Goal: Information Seeking & Learning: Learn about a topic

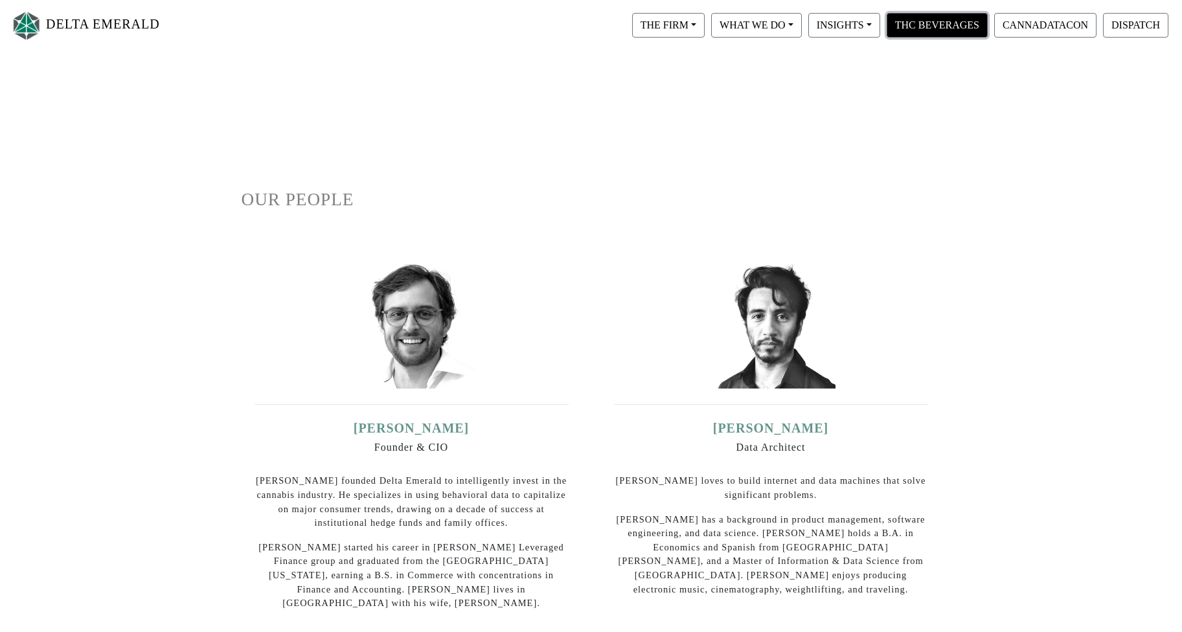
click at [921, 22] on button "THC BEVERAGES" at bounding box center [937, 25] width 101 height 25
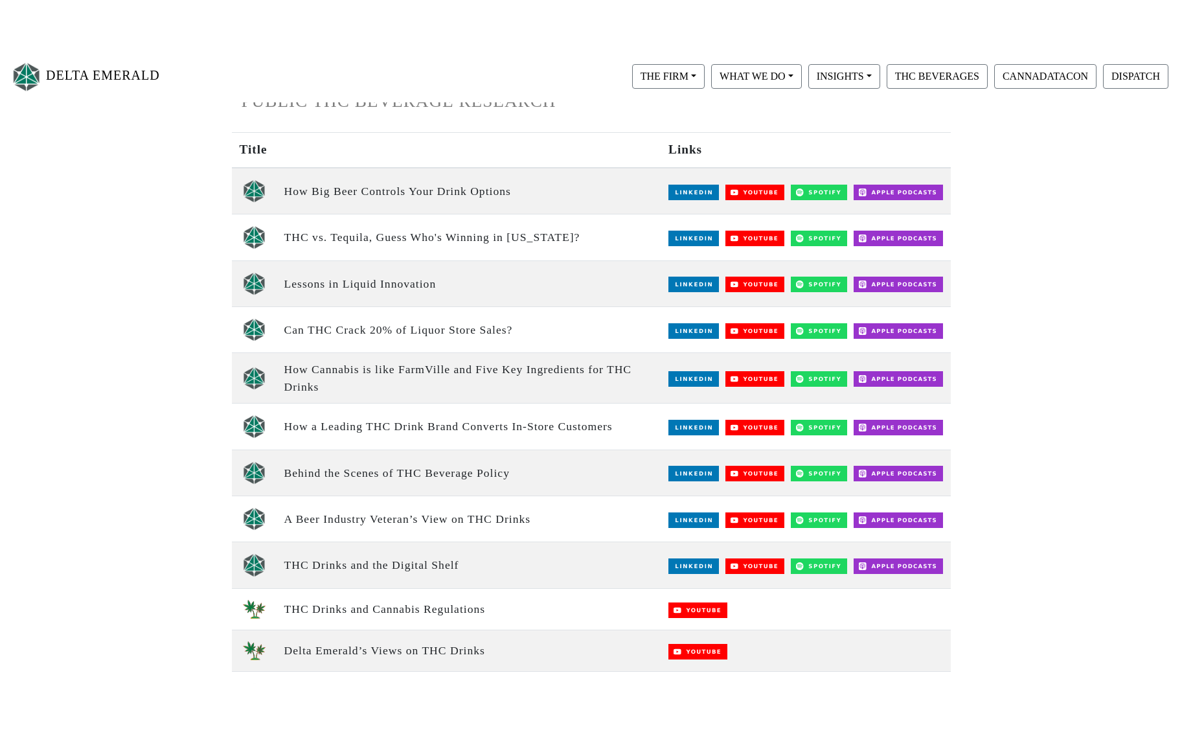
scroll to position [194, 0]
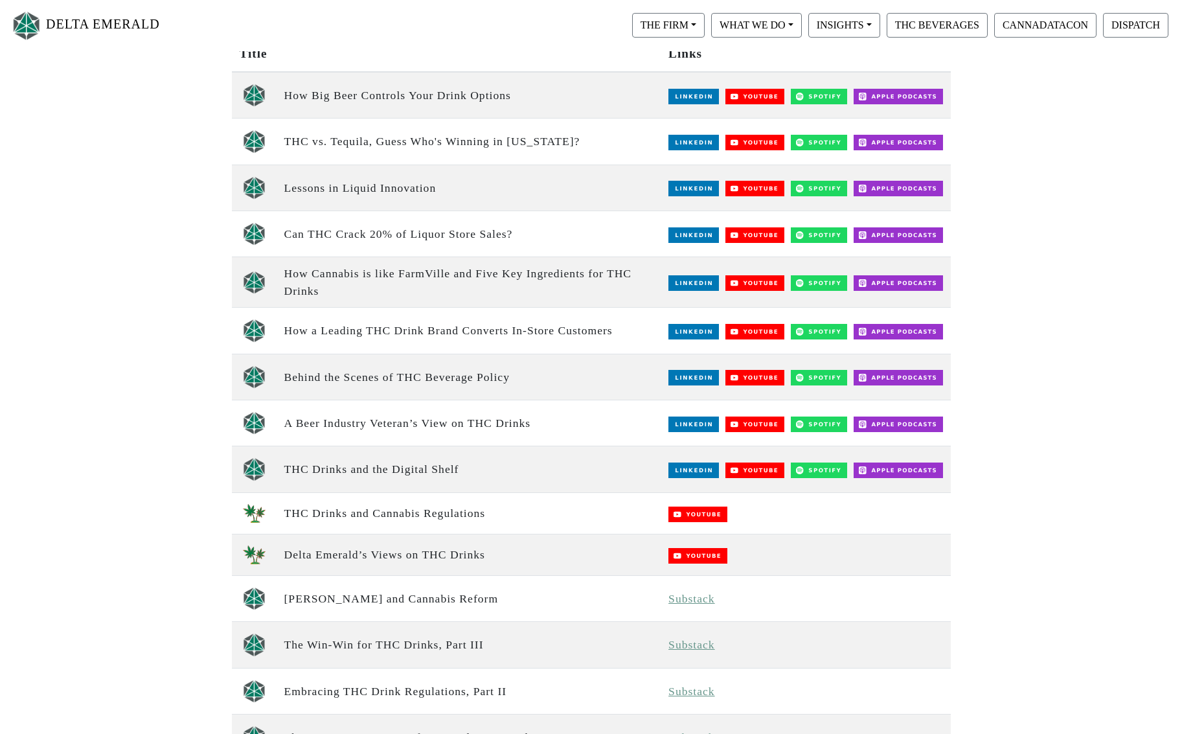
click at [668, 376] on td at bounding box center [806, 377] width 290 height 46
click at [681, 376] on img at bounding box center [694, 378] width 51 height 16
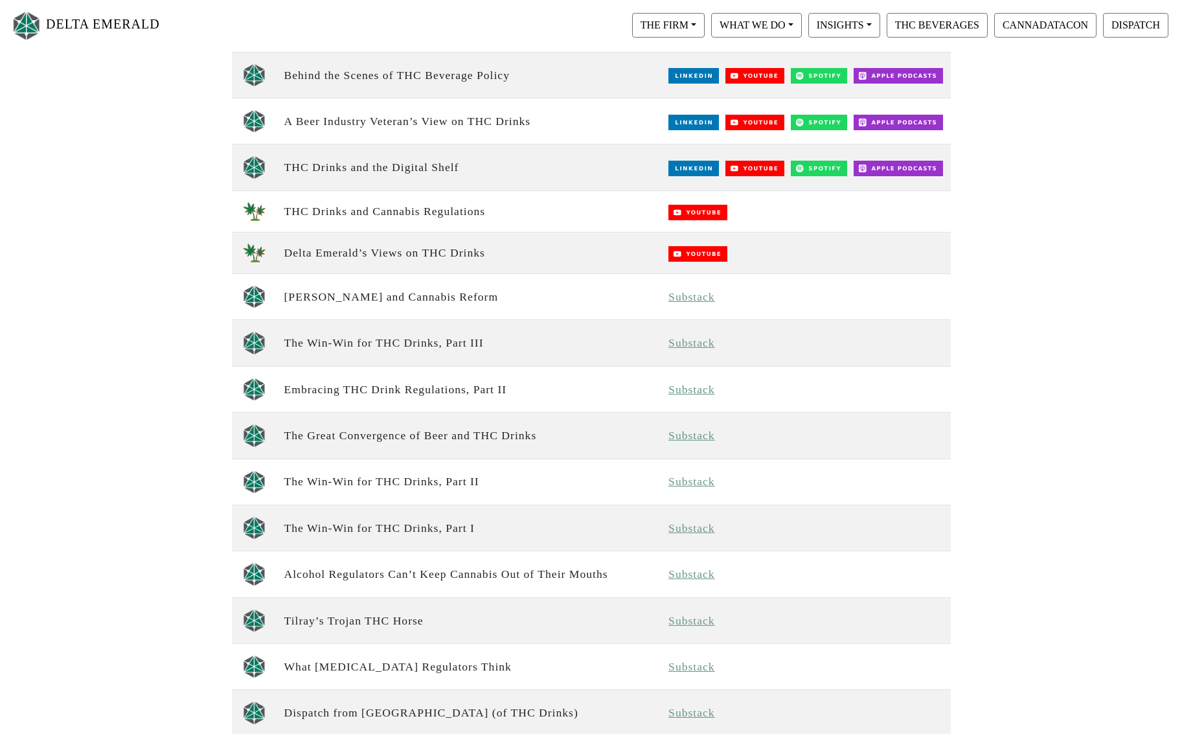
scroll to position [518, 0]
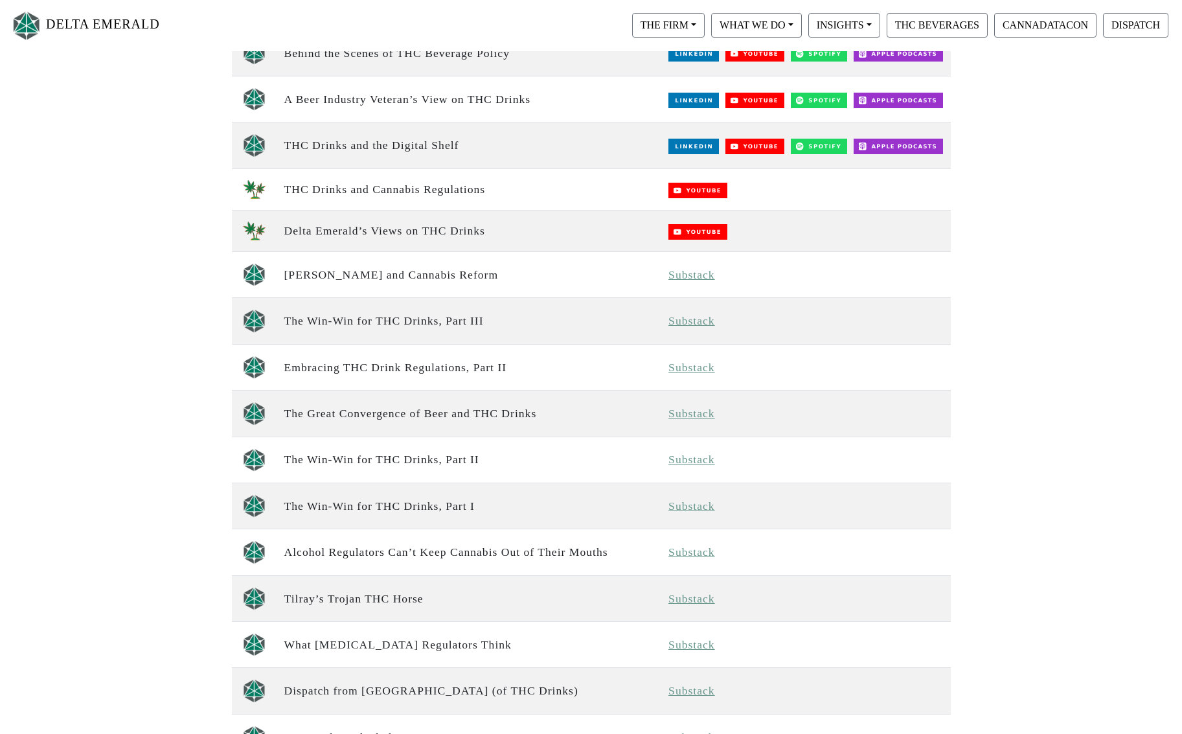
click at [701, 325] on link "Substack" at bounding box center [692, 320] width 47 height 13
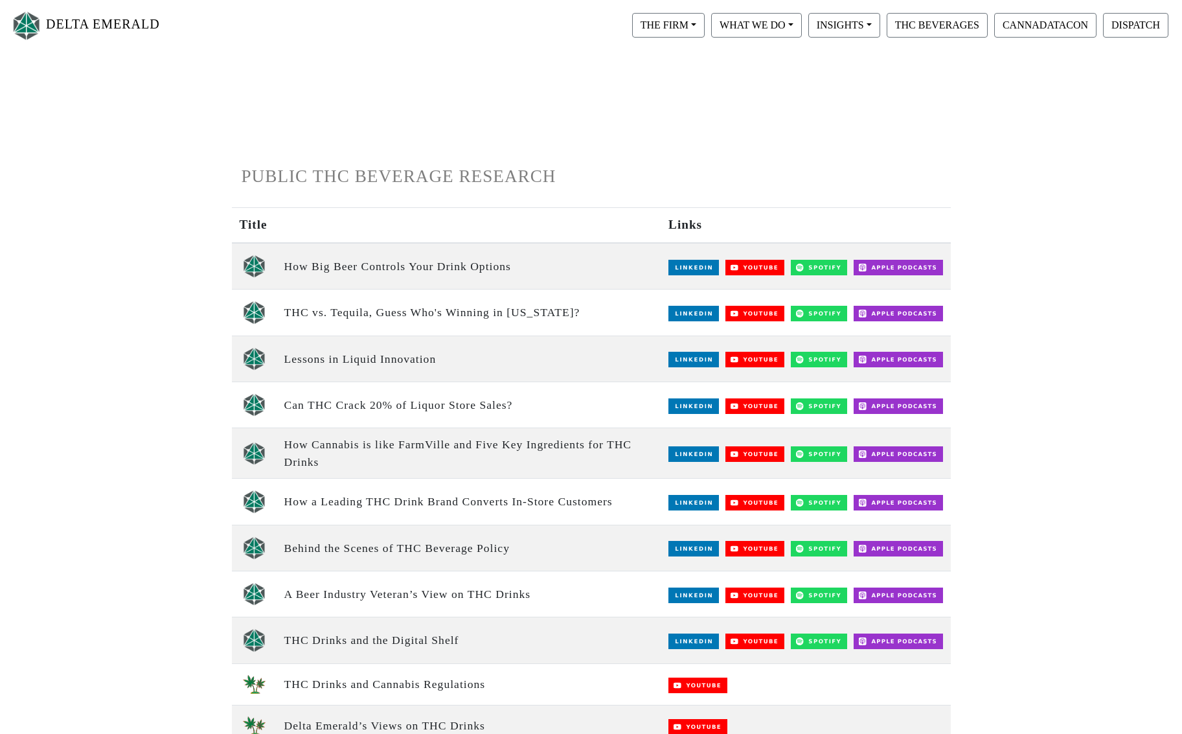
scroll to position [0, 0]
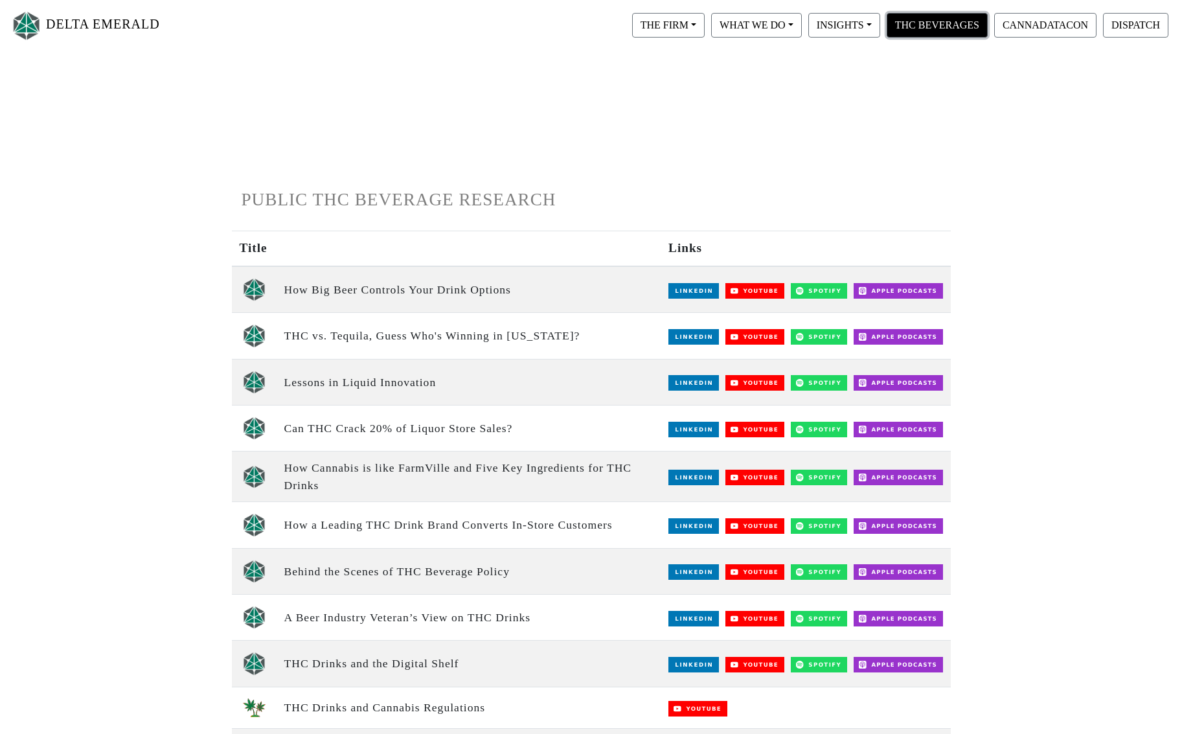
click at [932, 25] on button "THC BEVERAGES" at bounding box center [937, 25] width 101 height 25
click at [790, 21] on button "WHAT WE DO" at bounding box center [756, 25] width 91 height 25
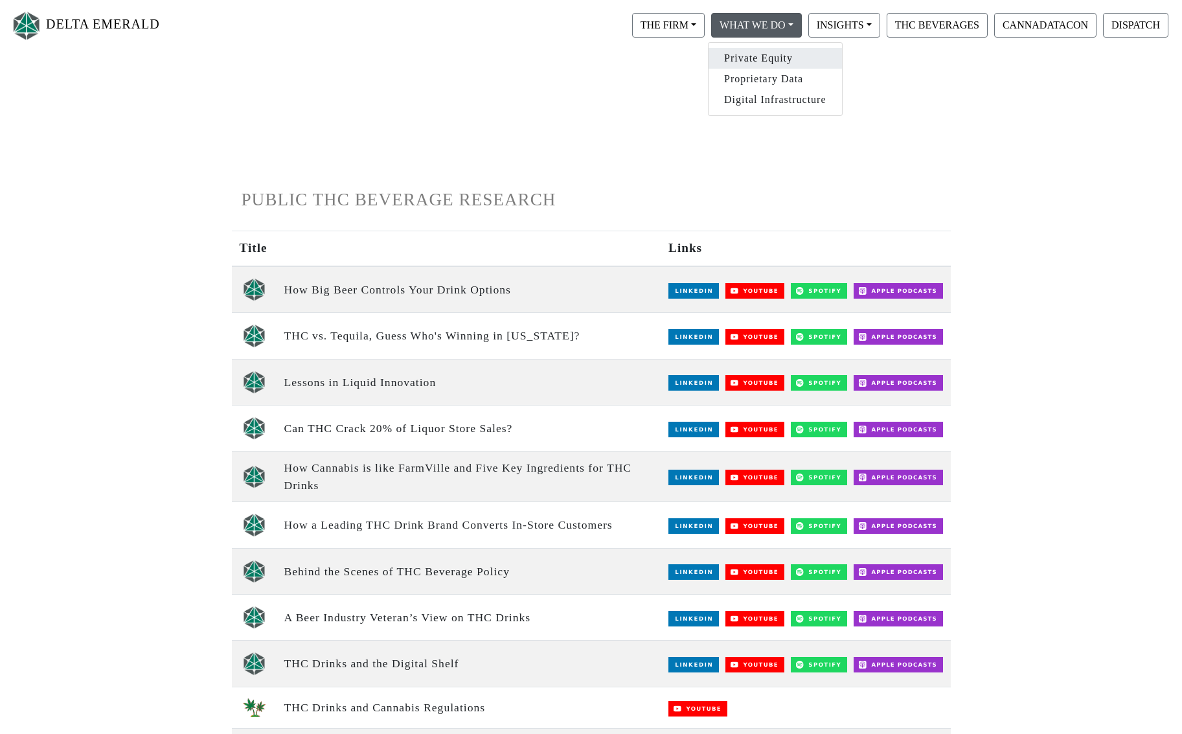
click at [776, 58] on link "Private Equity" at bounding box center [775, 58] width 133 height 21
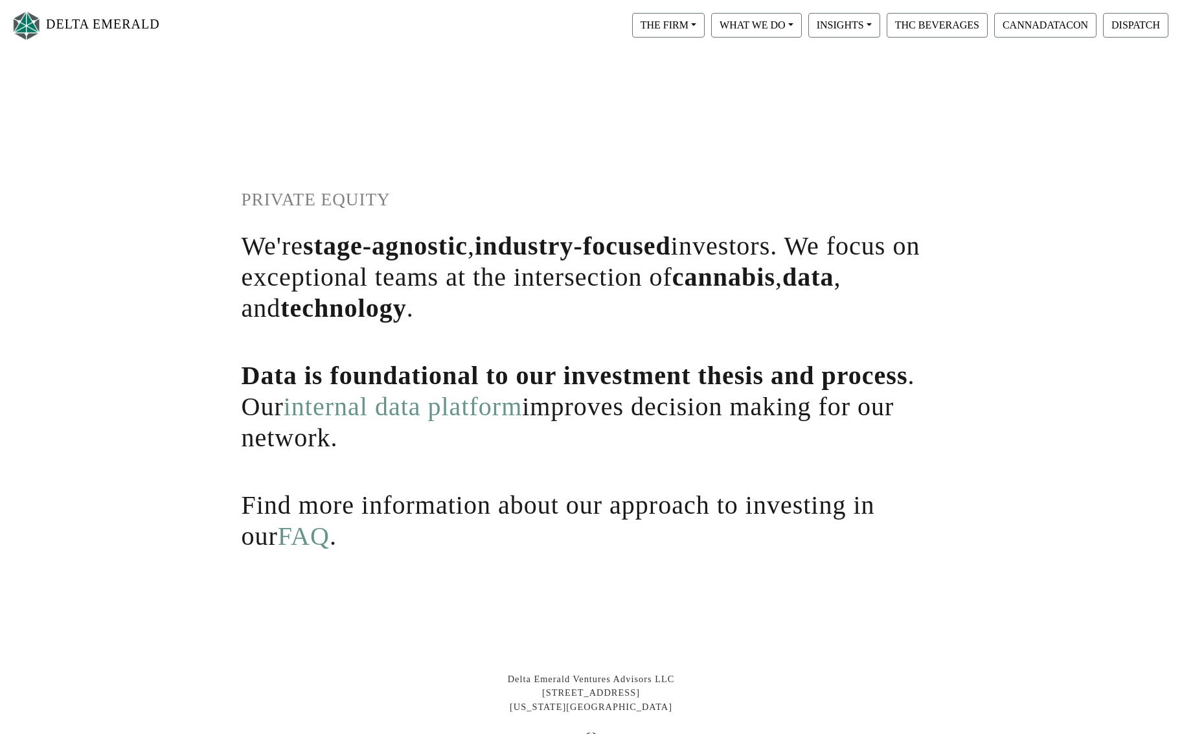
click at [471, 408] on link "internal data platform" at bounding box center [403, 406] width 239 height 29
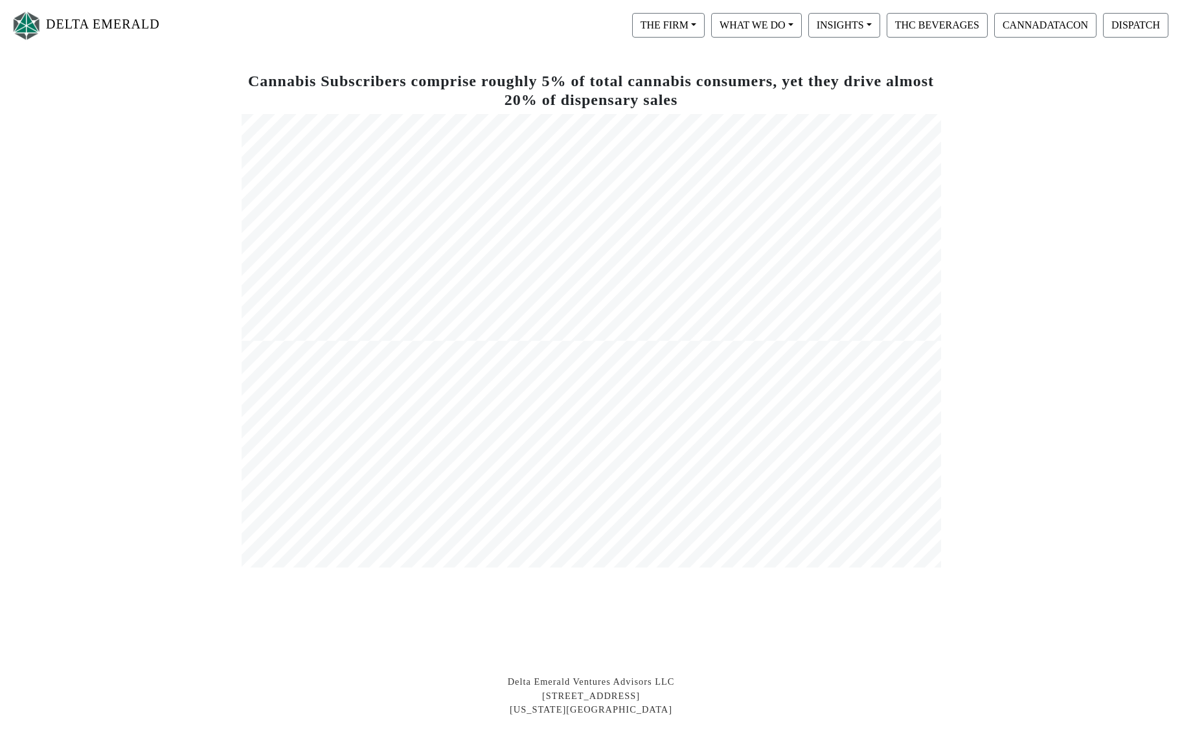
scroll to position [454, 0]
